Goal: Check status: Verify the current state of an ongoing process or item

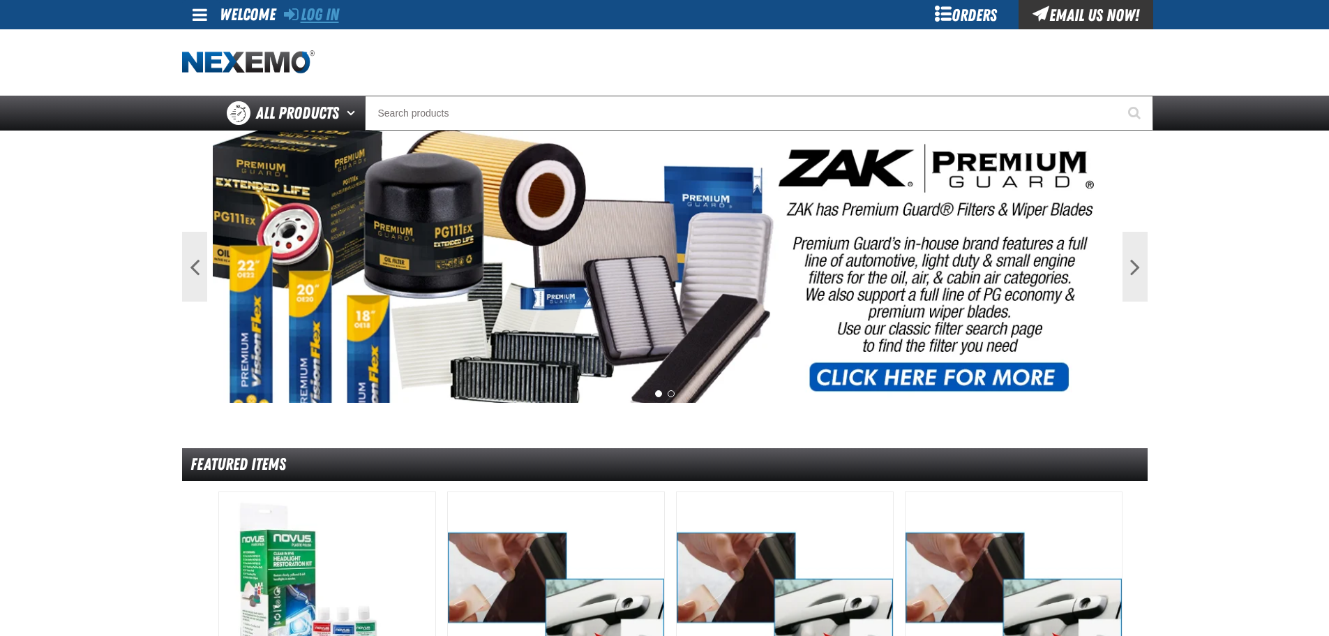
click at [311, 7] on link "Log In" at bounding box center [311, 15] width 55 height 20
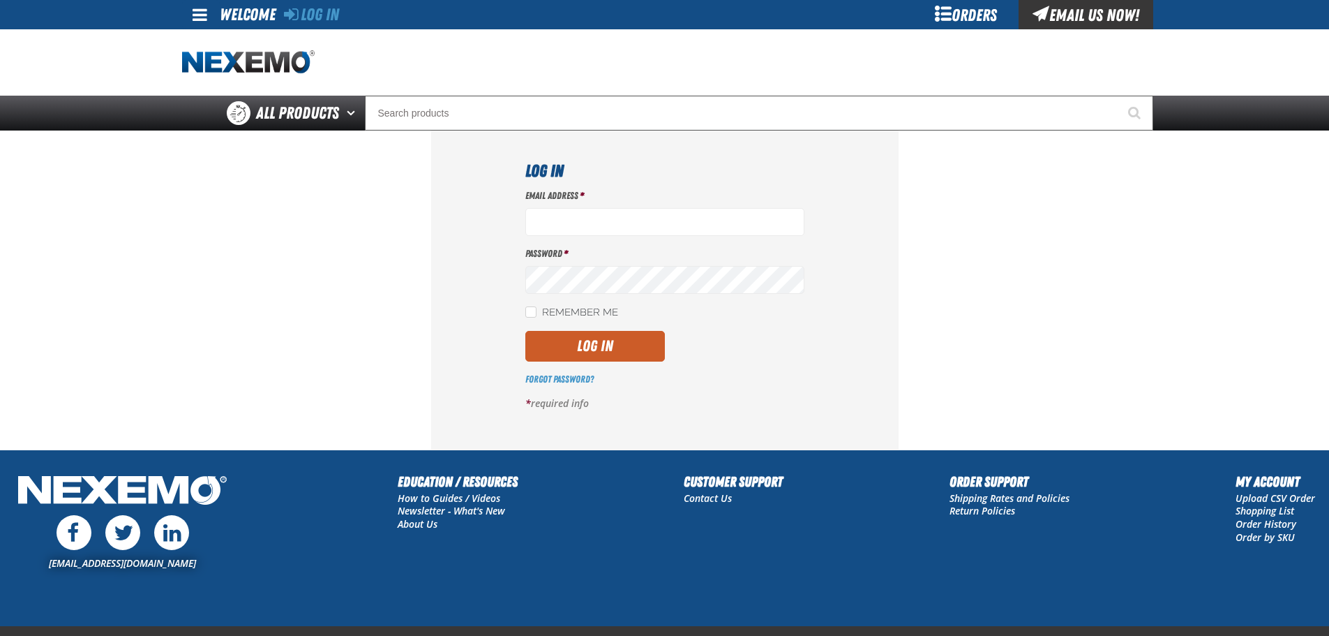
type input "ktaylor03@vtaig.com"
click at [568, 364] on div "Email Address * ktaylor03@vtaig.com Password * Remember Me Log In *" at bounding box center [664, 305] width 279 height 232
click at [581, 348] on button "Log In" at bounding box center [595, 346] width 140 height 31
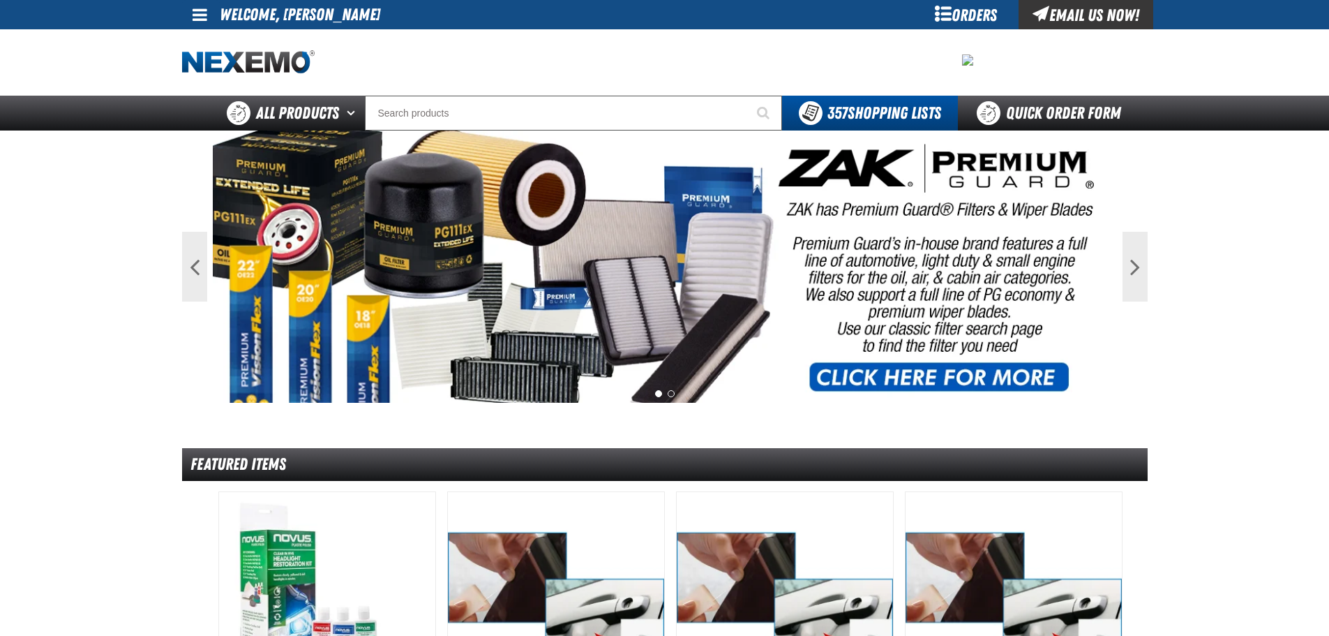
click at [945, 10] on div "Orders" at bounding box center [966, 14] width 105 height 29
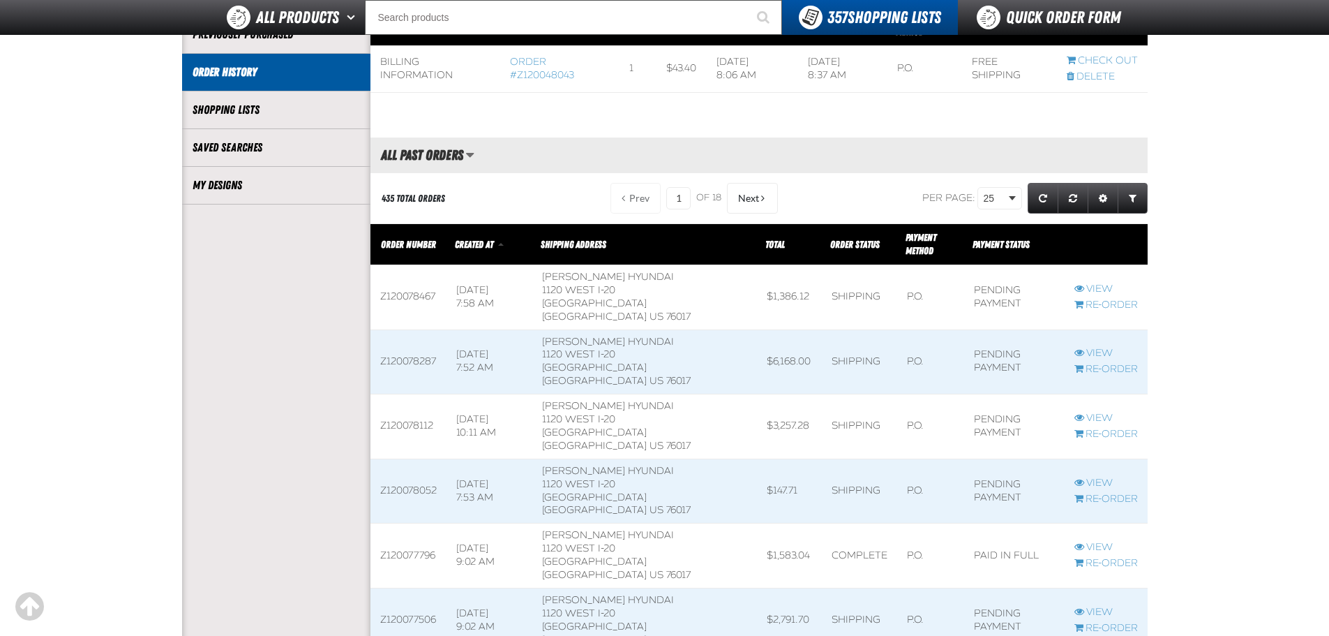
scroll to position [349, 0]
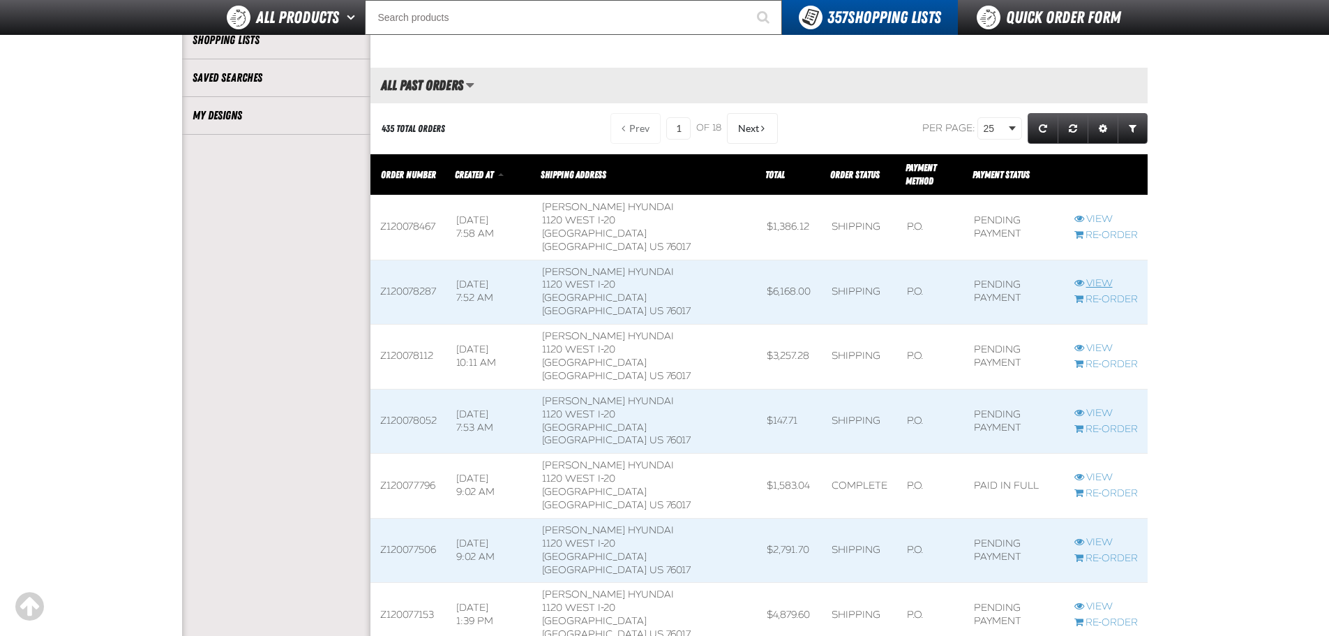
click at [1102, 277] on link "View" at bounding box center [1107, 283] width 64 height 13
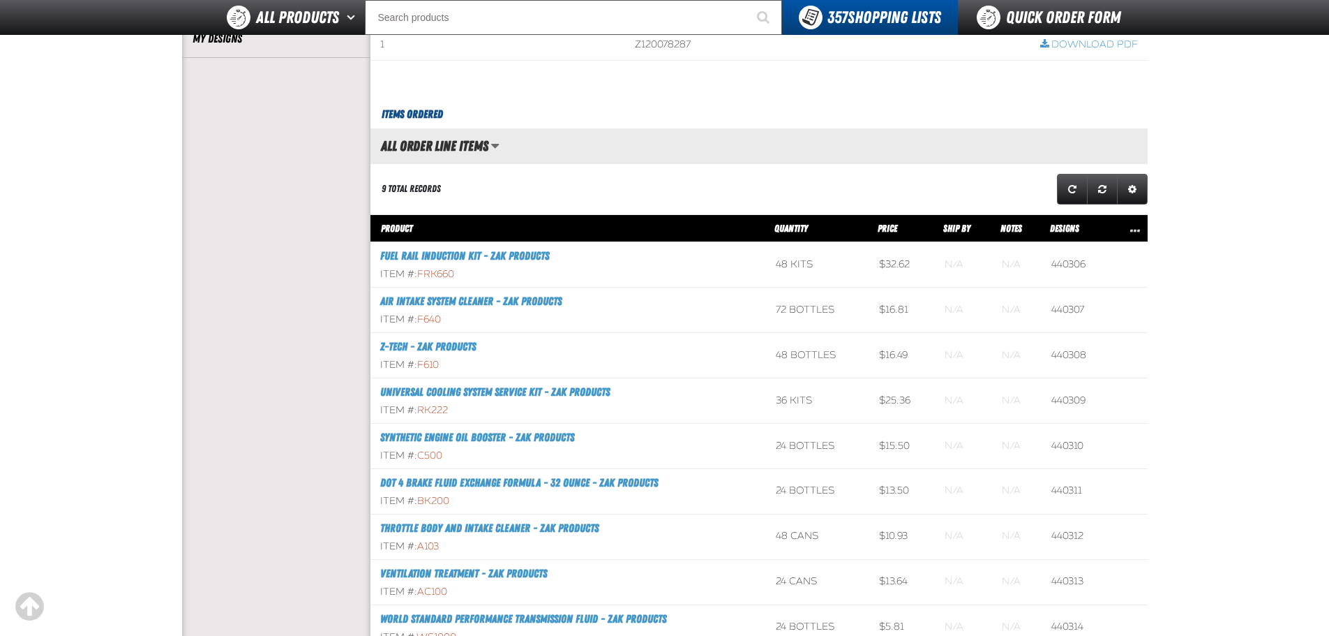
scroll to position [279, 0]
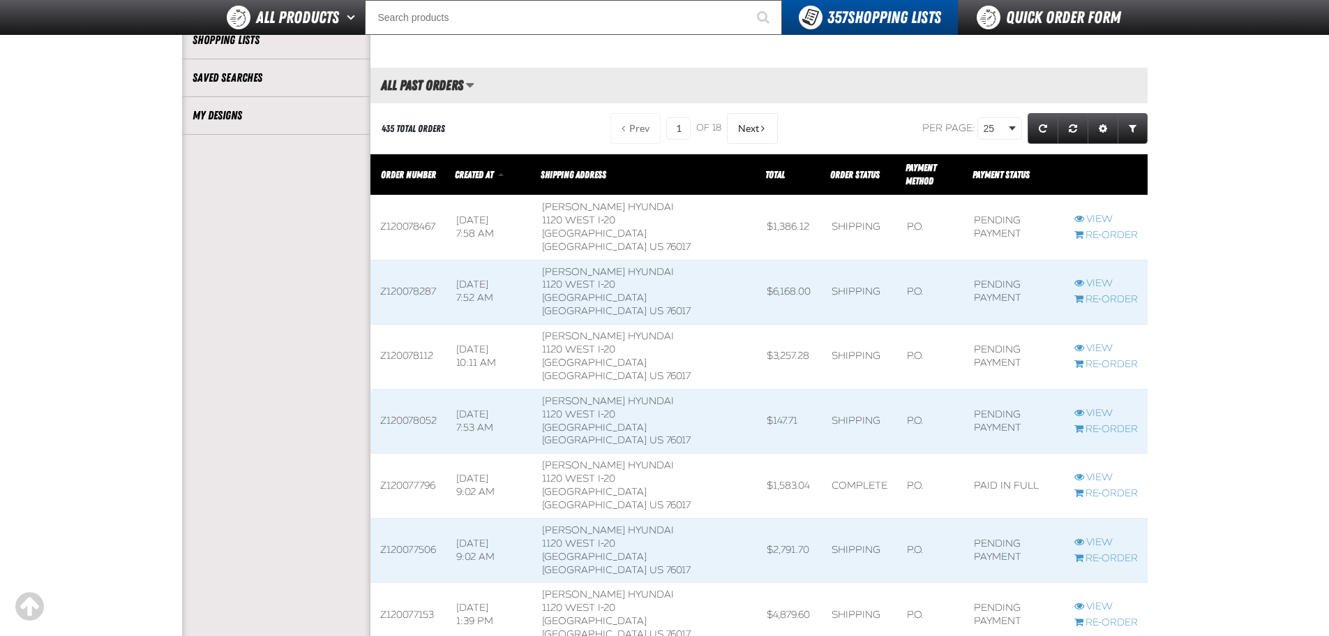
scroll to position [1, 1]
click at [1096, 342] on link "View" at bounding box center [1107, 348] width 64 height 13
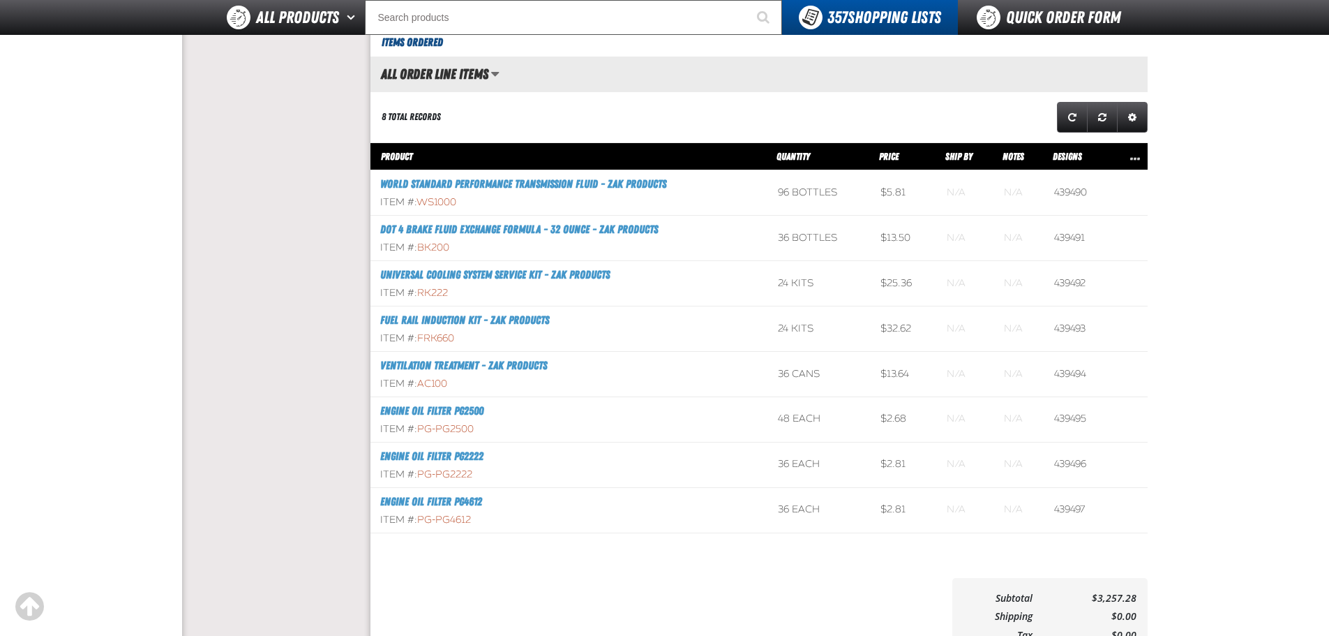
scroll to position [558, 0]
